Goal: Information Seeking & Learning: Learn about a topic

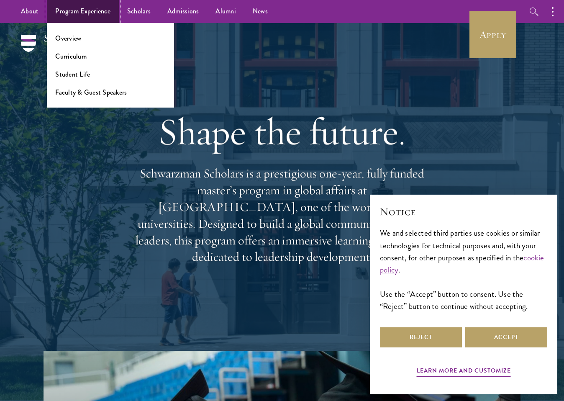
click at [91, 12] on link "Program Experience" at bounding box center [83, 11] width 72 height 23
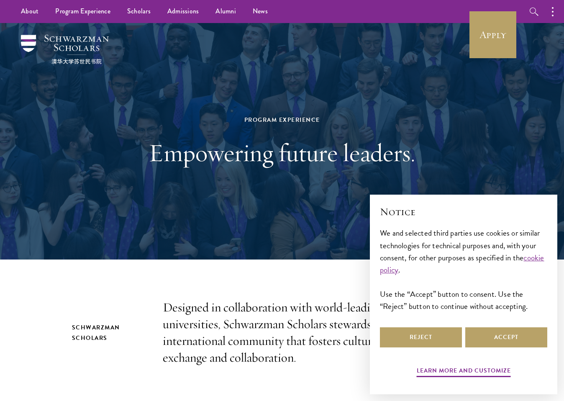
drag, startPoint x: 95, startPoint y: 147, endPoint x: 105, endPoint y: 137, distance: 14.2
click at [105, 137] on div "Program Experience Empowering future leaders." at bounding box center [282, 141] width 481 height 237
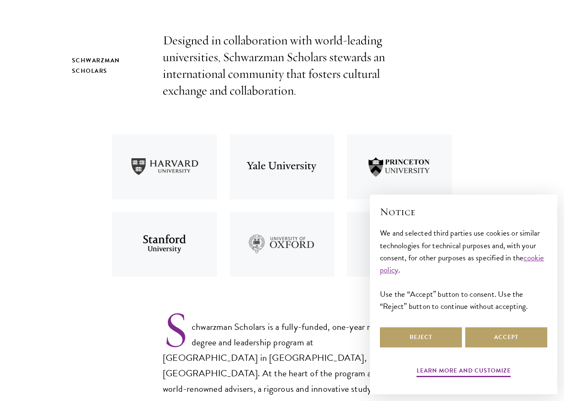
scroll to position [293, 0]
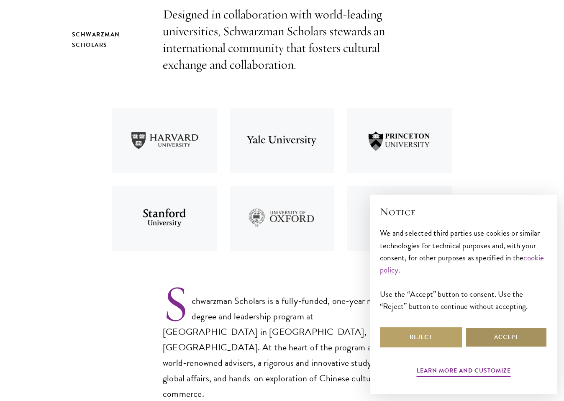
click at [499, 340] on button "Accept" at bounding box center [506, 337] width 82 height 20
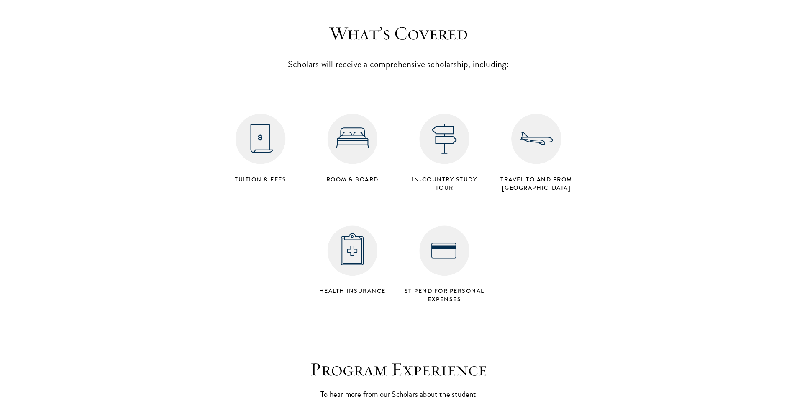
scroll to position [3265, 0]
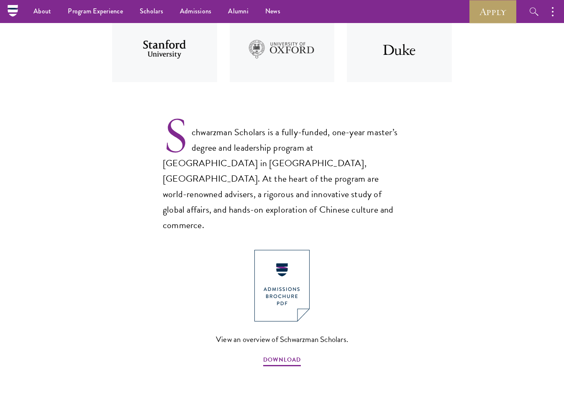
scroll to position [460, 0]
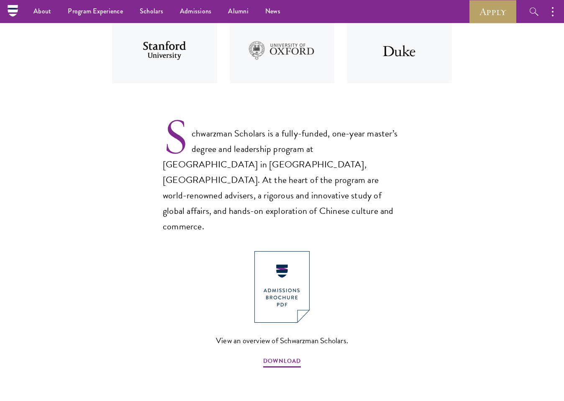
click at [260, 104] on section "Schwarzman Scholars Designed in collaboration with world-leading universities, …" at bounding box center [282, 242] width 564 height 806
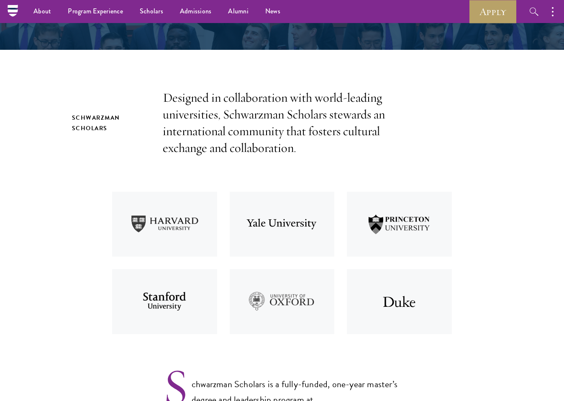
scroll to position [209, 0]
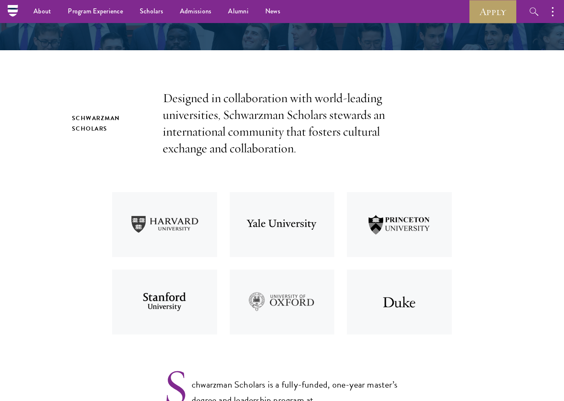
drag, startPoint x: 180, startPoint y: 234, endPoint x: 217, endPoint y: 239, distance: 37.2
click at [217, 237] on img at bounding box center [165, 224] width 118 height 77
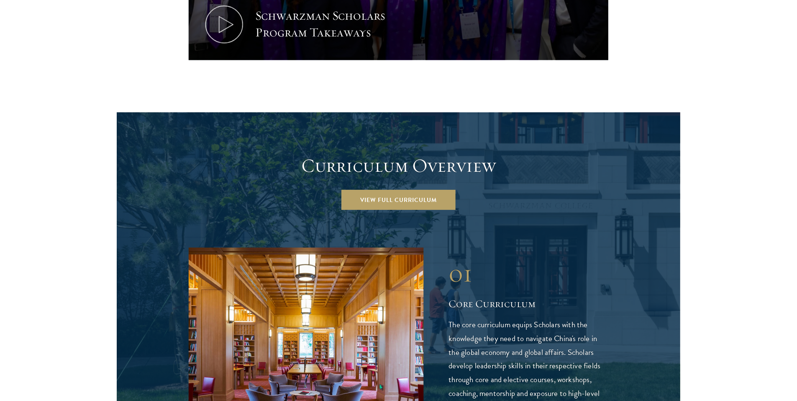
scroll to position [1046, 0]
